Goal: Navigation & Orientation: Find specific page/section

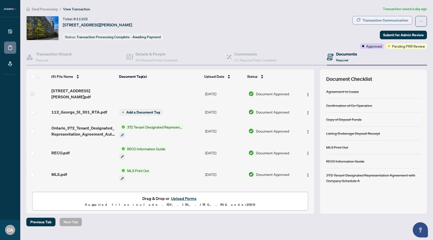
click at [378, 22] on div "Transaction Communication" at bounding box center [386, 20] width 46 height 8
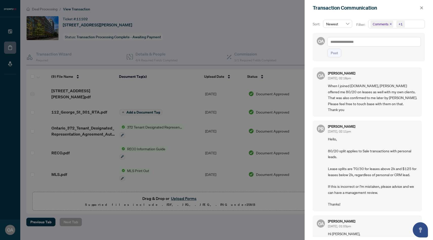
click at [220, 13] on div at bounding box center [216, 120] width 433 height 240
click at [420, 5] on span "button" at bounding box center [422, 8] width 4 height 8
